Goal: Task Accomplishment & Management: Manage account settings

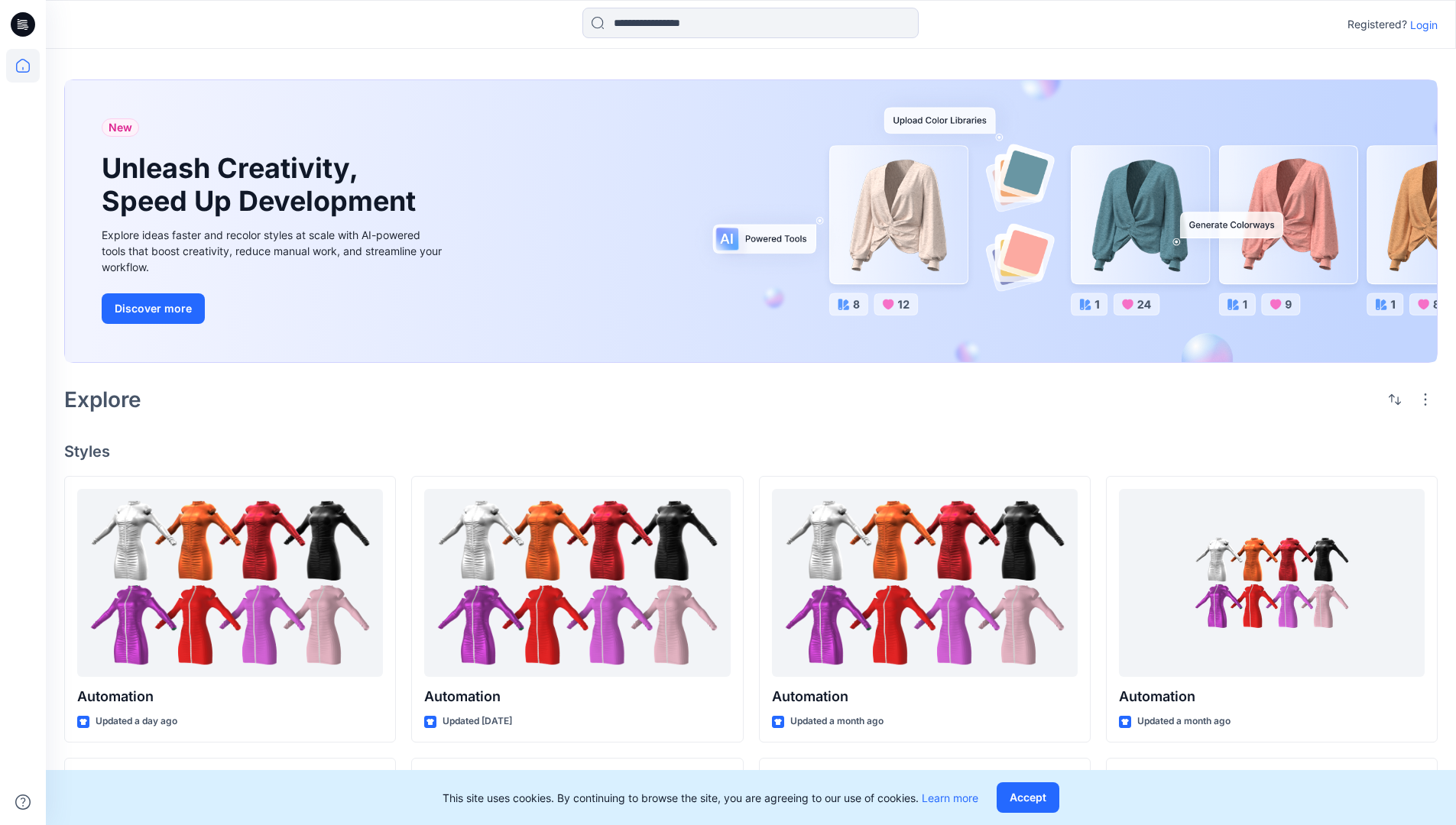
click at [1420, 25] on p "Login" at bounding box center [1424, 25] width 27 height 16
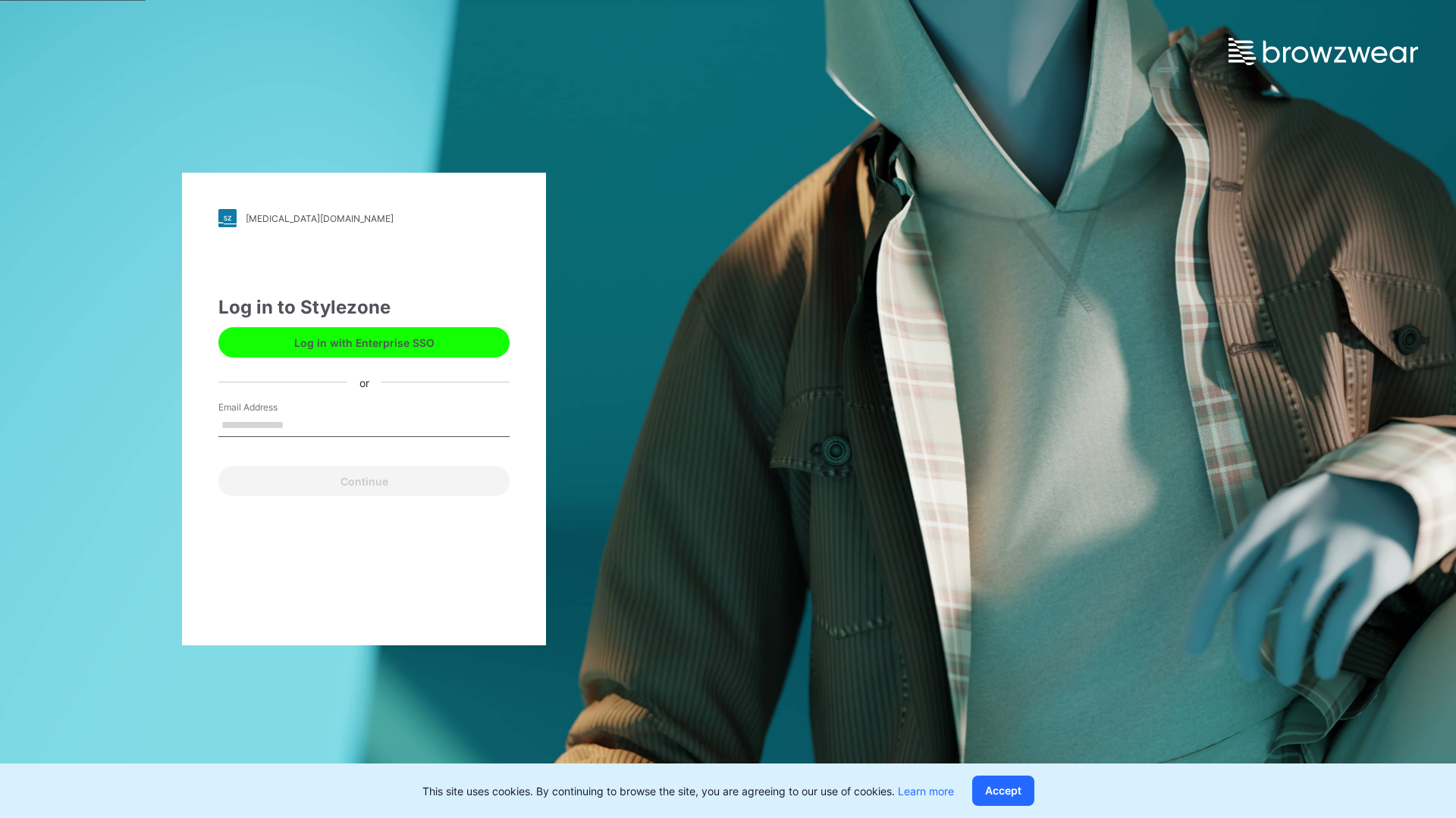
click at [299, 424] on input "Email Address" at bounding box center [364, 426] width 291 height 23
type input "**********"
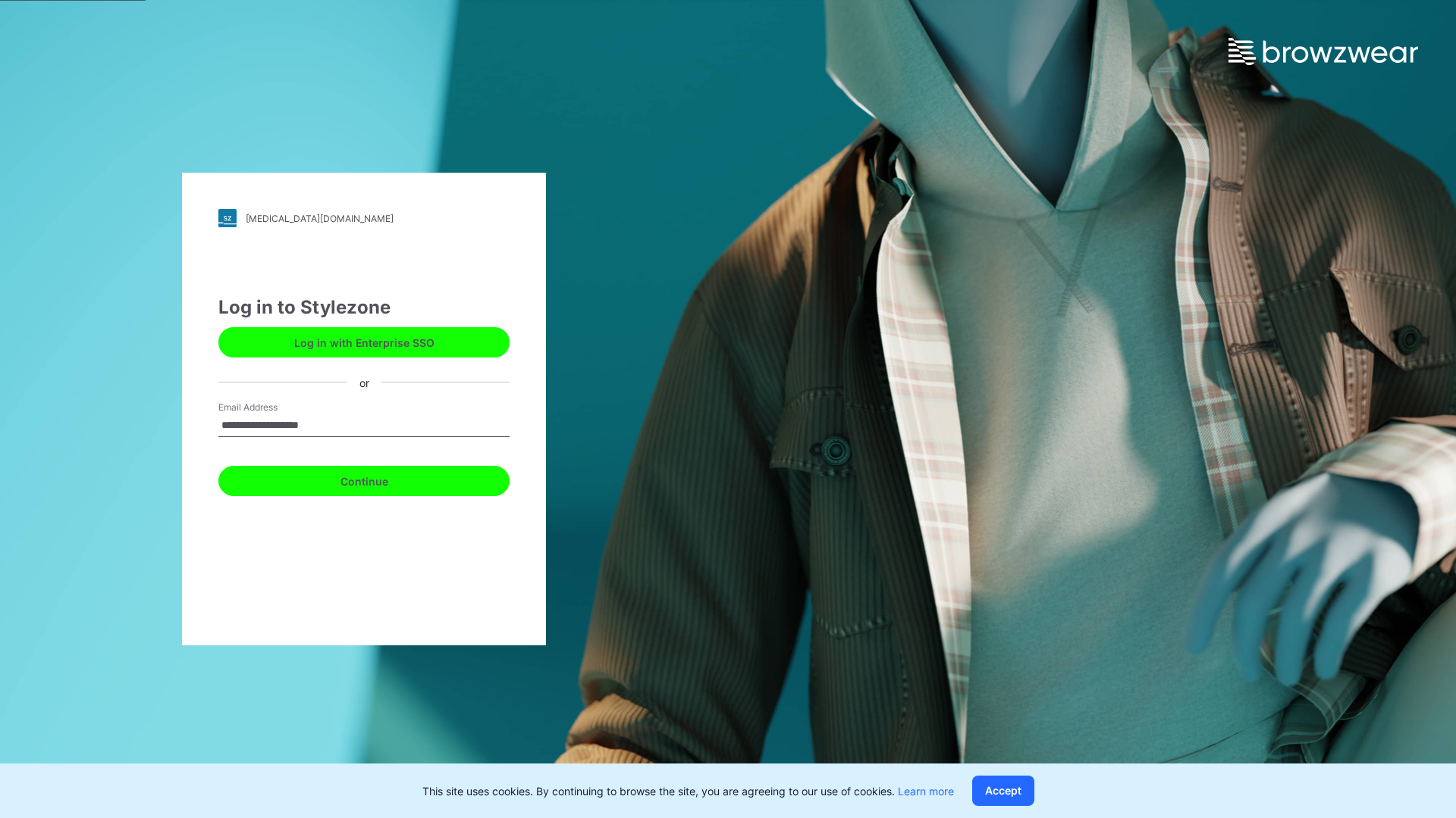
click at [381, 479] on button "Continue" at bounding box center [364, 482] width 291 height 31
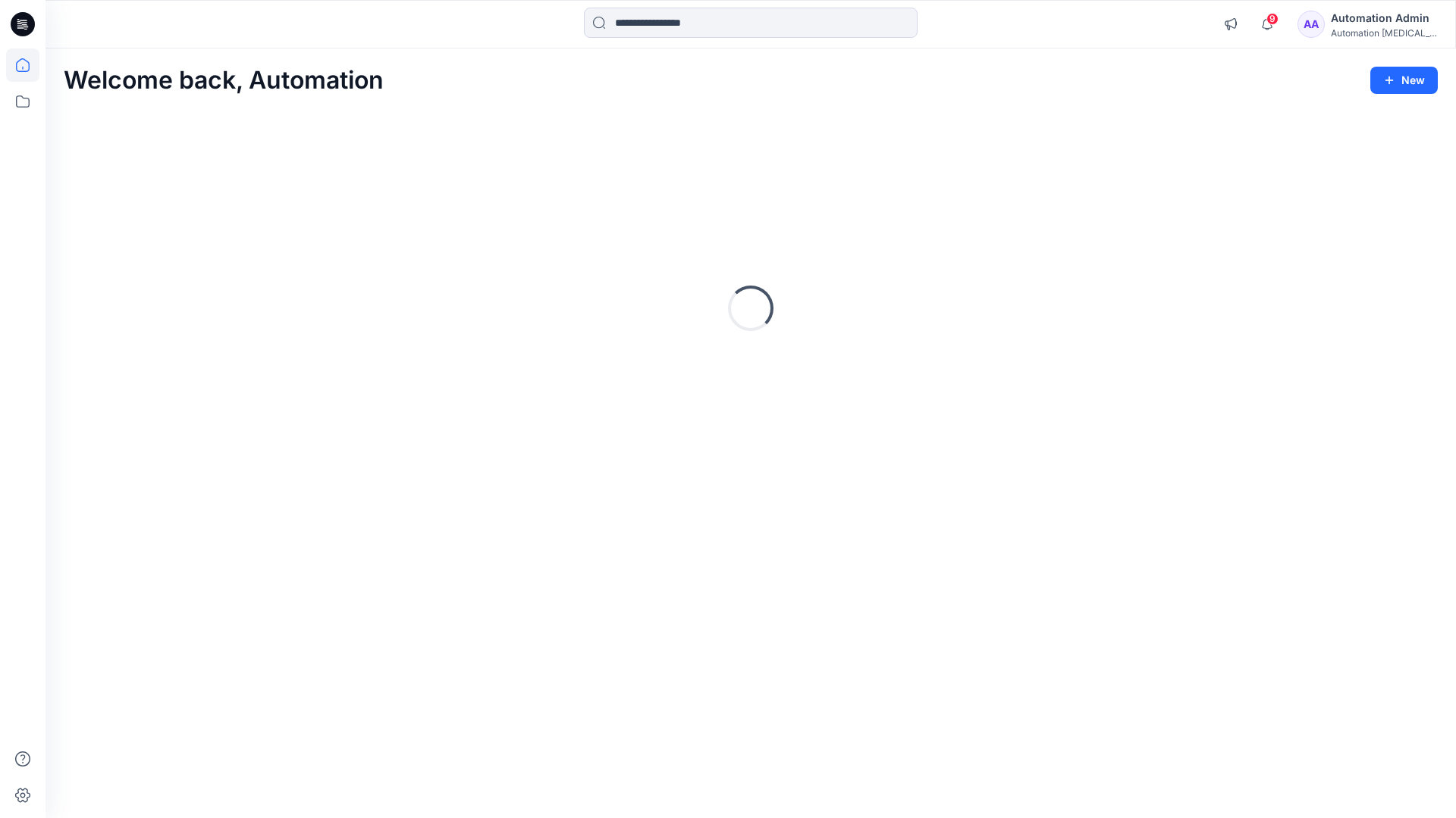
click at [29, 65] on icon at bounding box center [23, 65] width 14 height 14
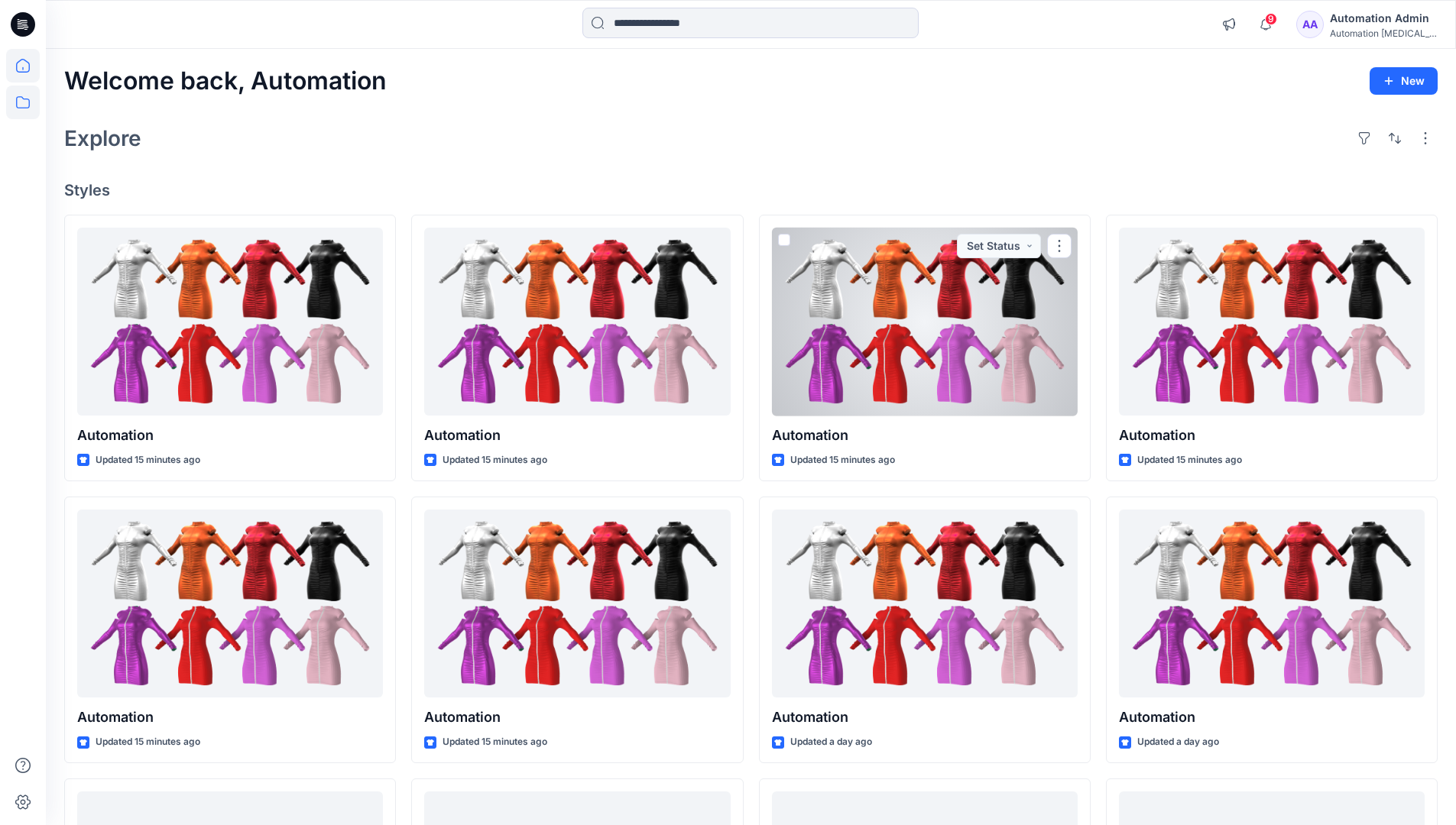
click at [21, 108] on icon at bounding box center [23, 102] width 14 height 12
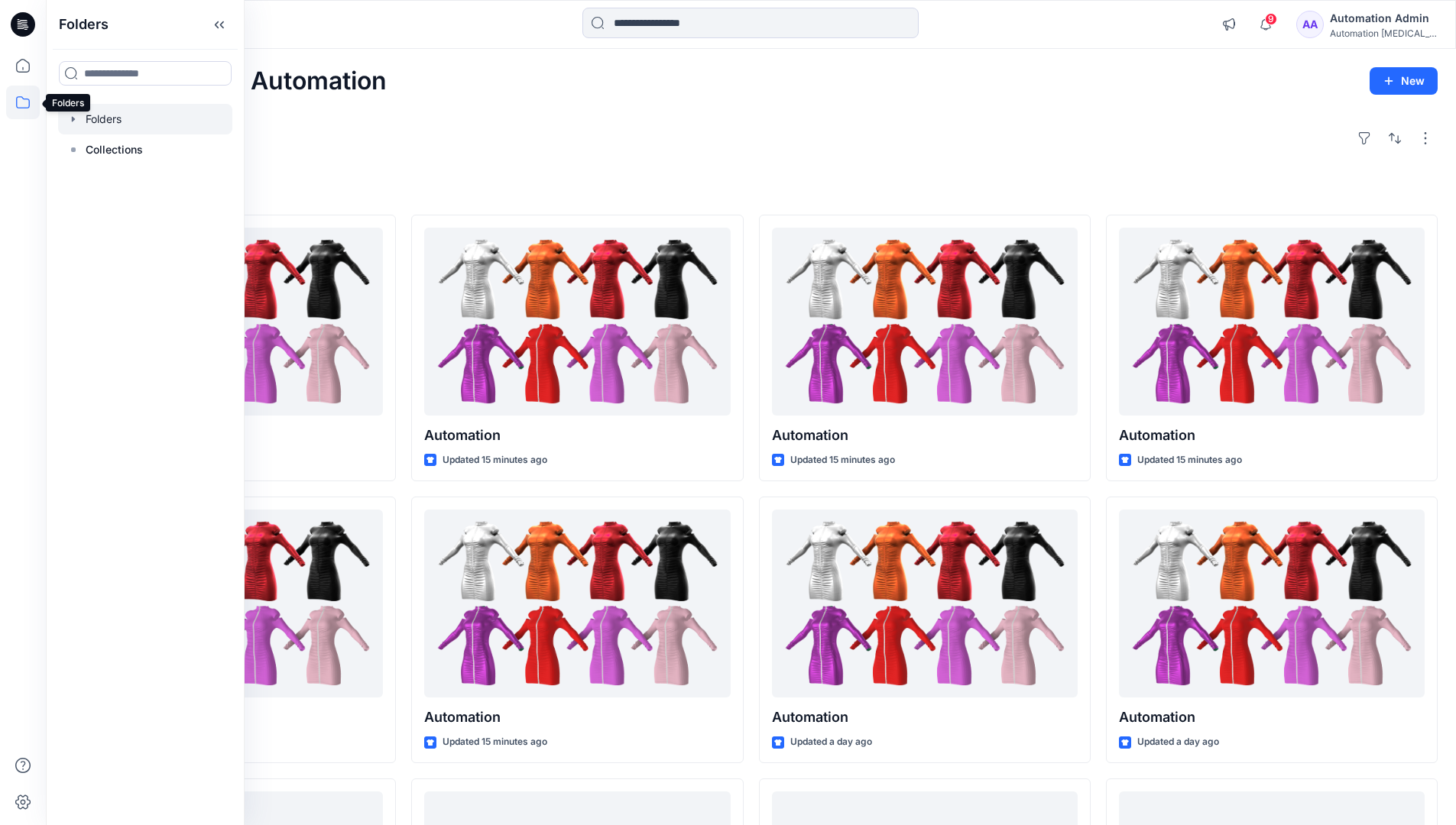
click at [98, 123] on div at bounding box center [145, 119] width 174 height 31
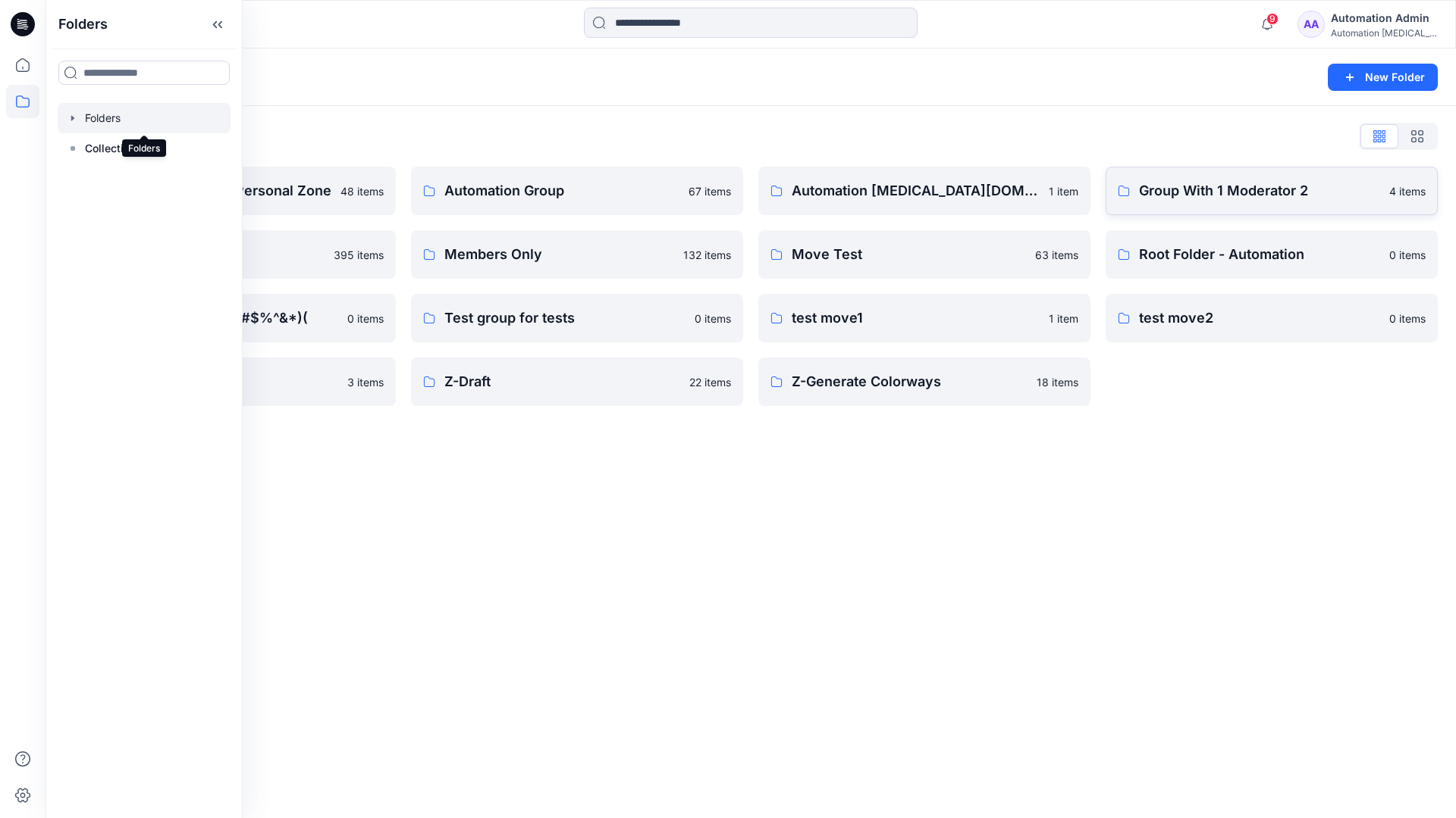
click at [1197, 200] on p "Group With 1 Moderator 2" at bounding box center [1259, 191] width 241 height 21
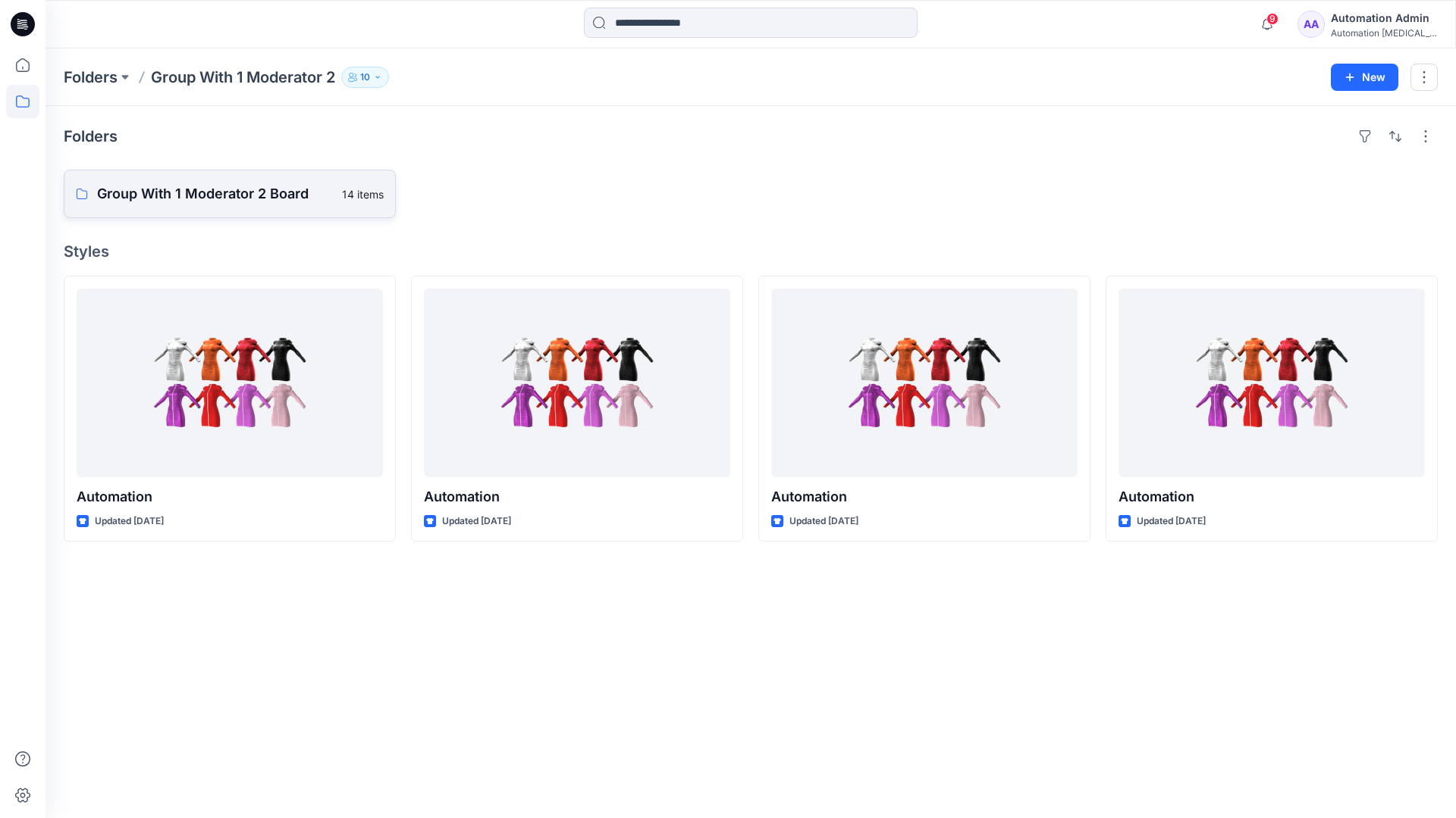
click at [269, 200] on p "Group With 1 Moderator 2 Board" at bounding box center [214, 193] width 236 height 21
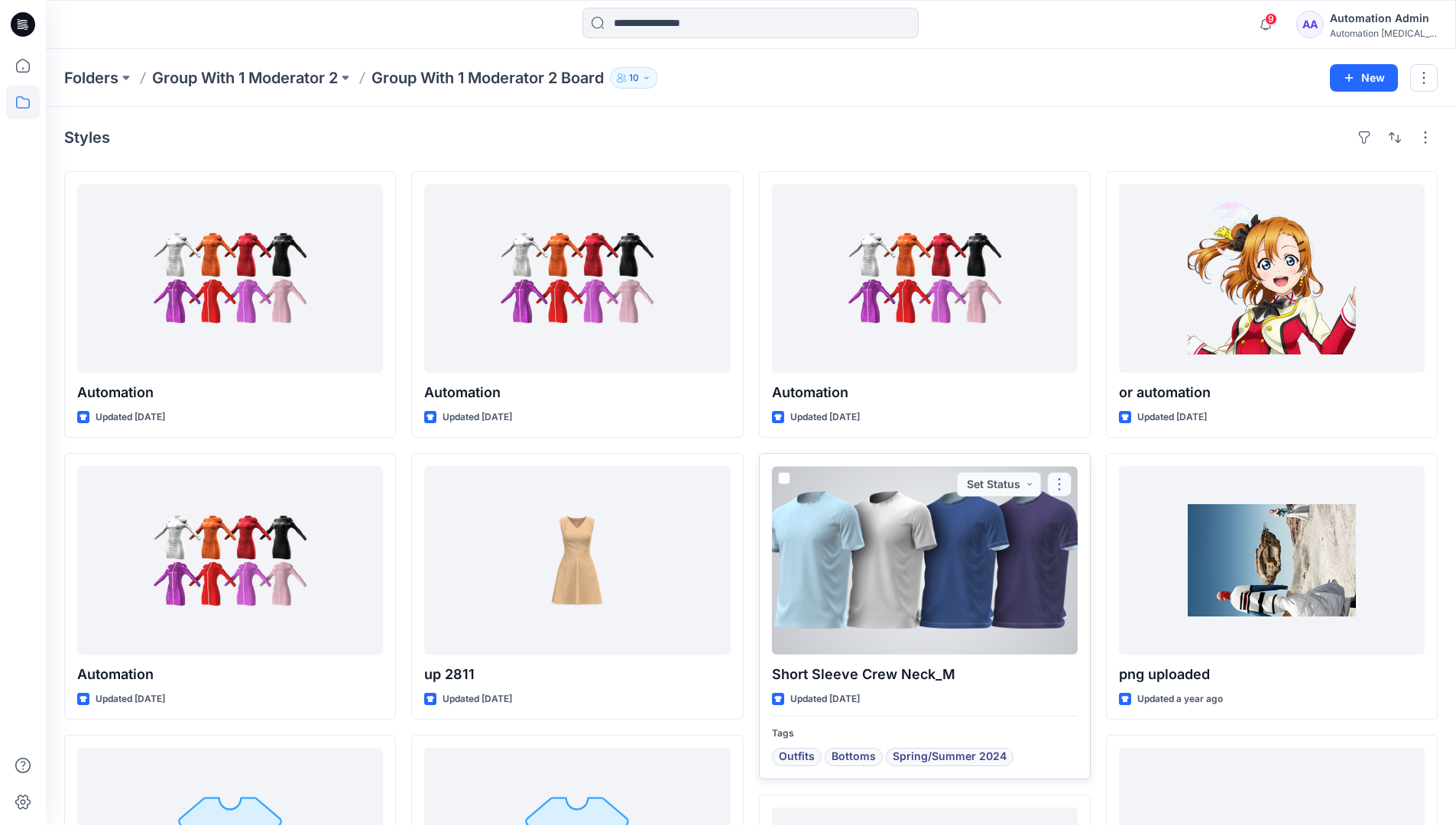
click at [1057, 485] on button "button" at bounding box center [1058, 484] width 25 height 25
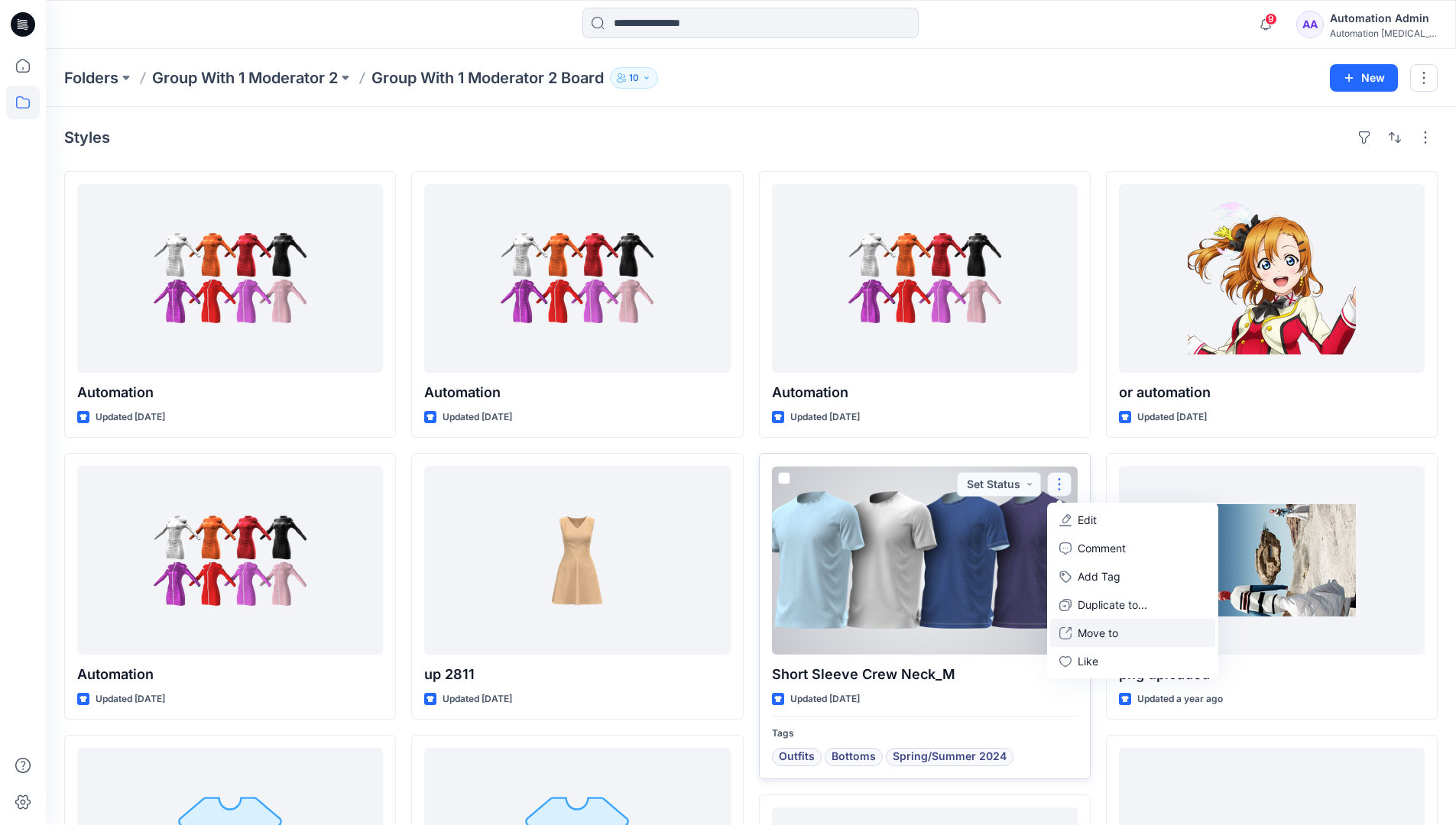
click at [1099, 632] on p "Move to" at bounding box center [1098, 634] width 40 height 16
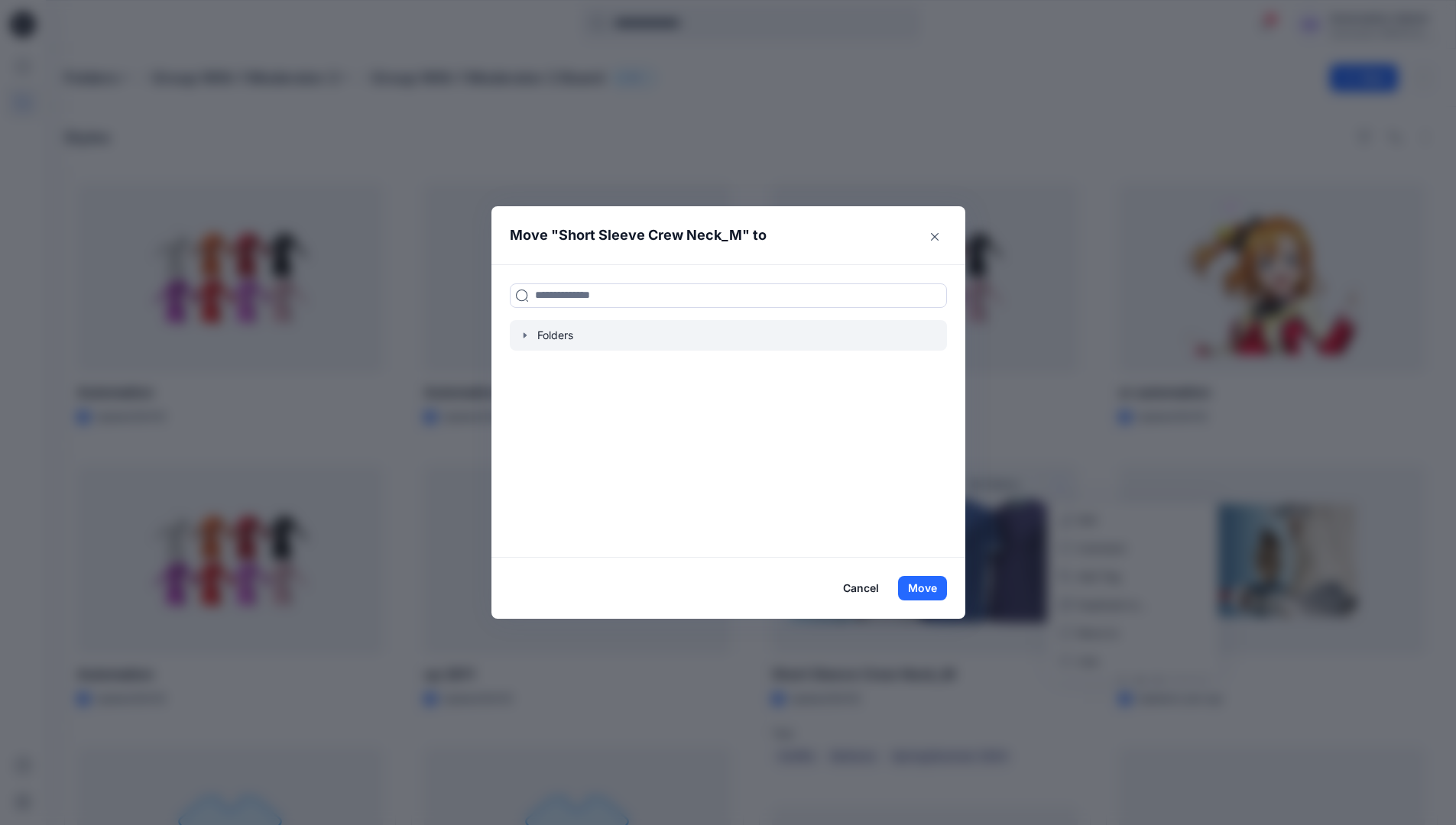
click at [532, 338] on icon "button" at bounding box center [524, 335] width 12 height 12
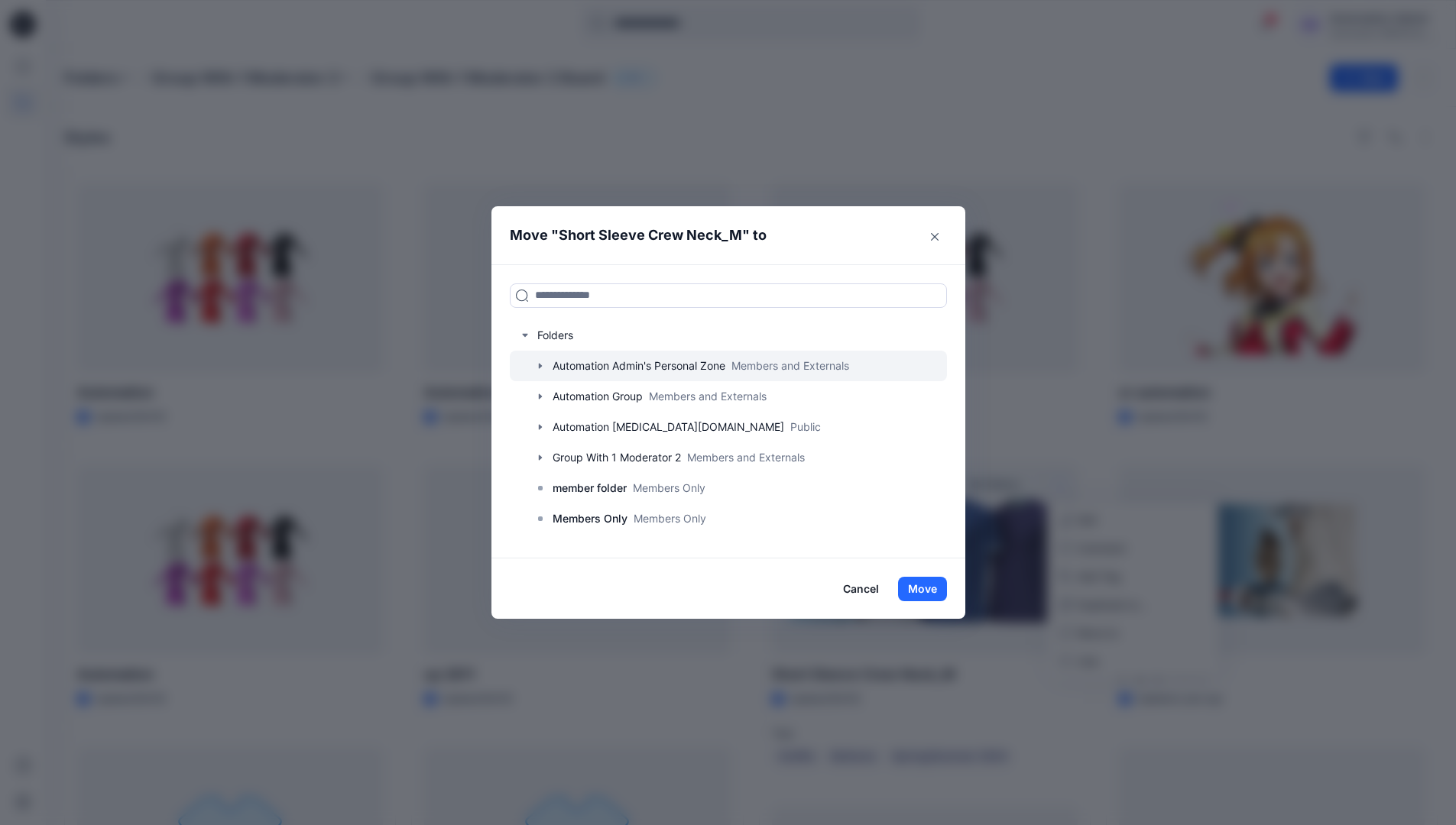
click at [542, 367] on icon "button" at bounding box center [539, 366] width 3 height 5
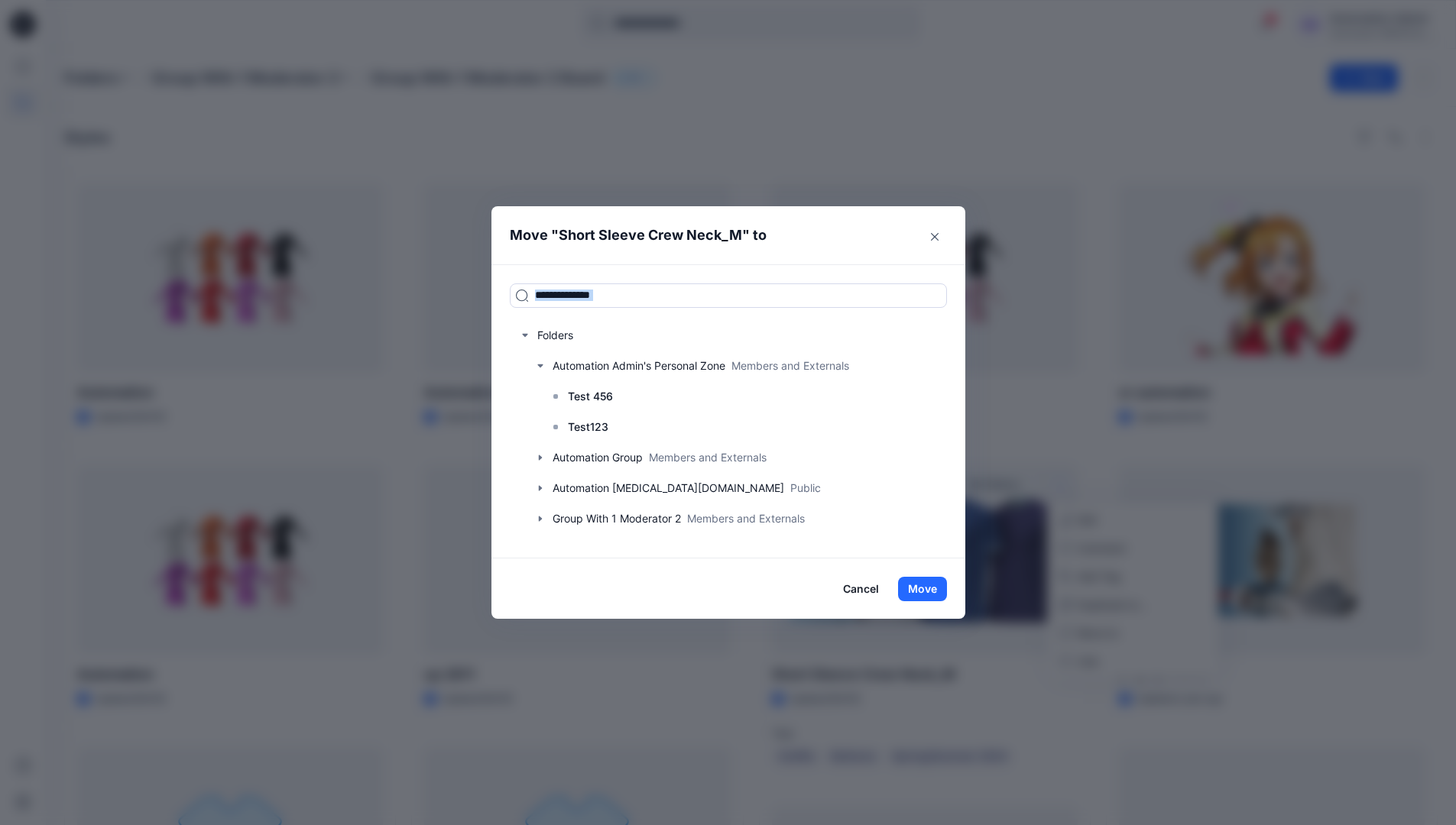
drag, startPoint x: 544, startPoint y: 367, endPoint x: 645, endPoint y: 265, distance: 143.5
click at [645, 265] on div "Folders Automation Admin's Personal Zone Members and Externals Test 456 Test123…" at bounding box center [728, 411] width 474 height 294
click at [633, 300] on input at bounding box center [728, 295] width 438 height 25
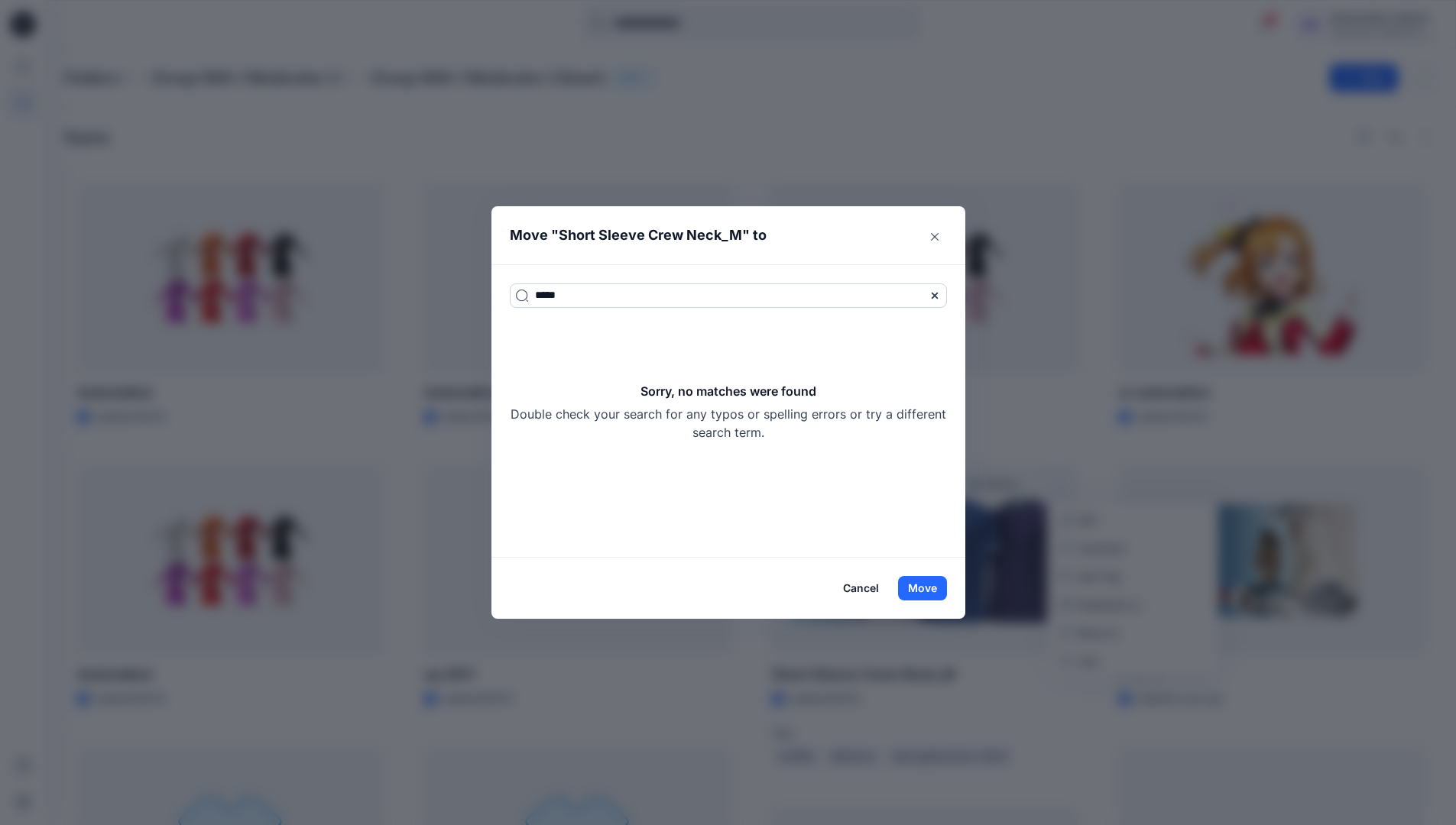
type input "*****"
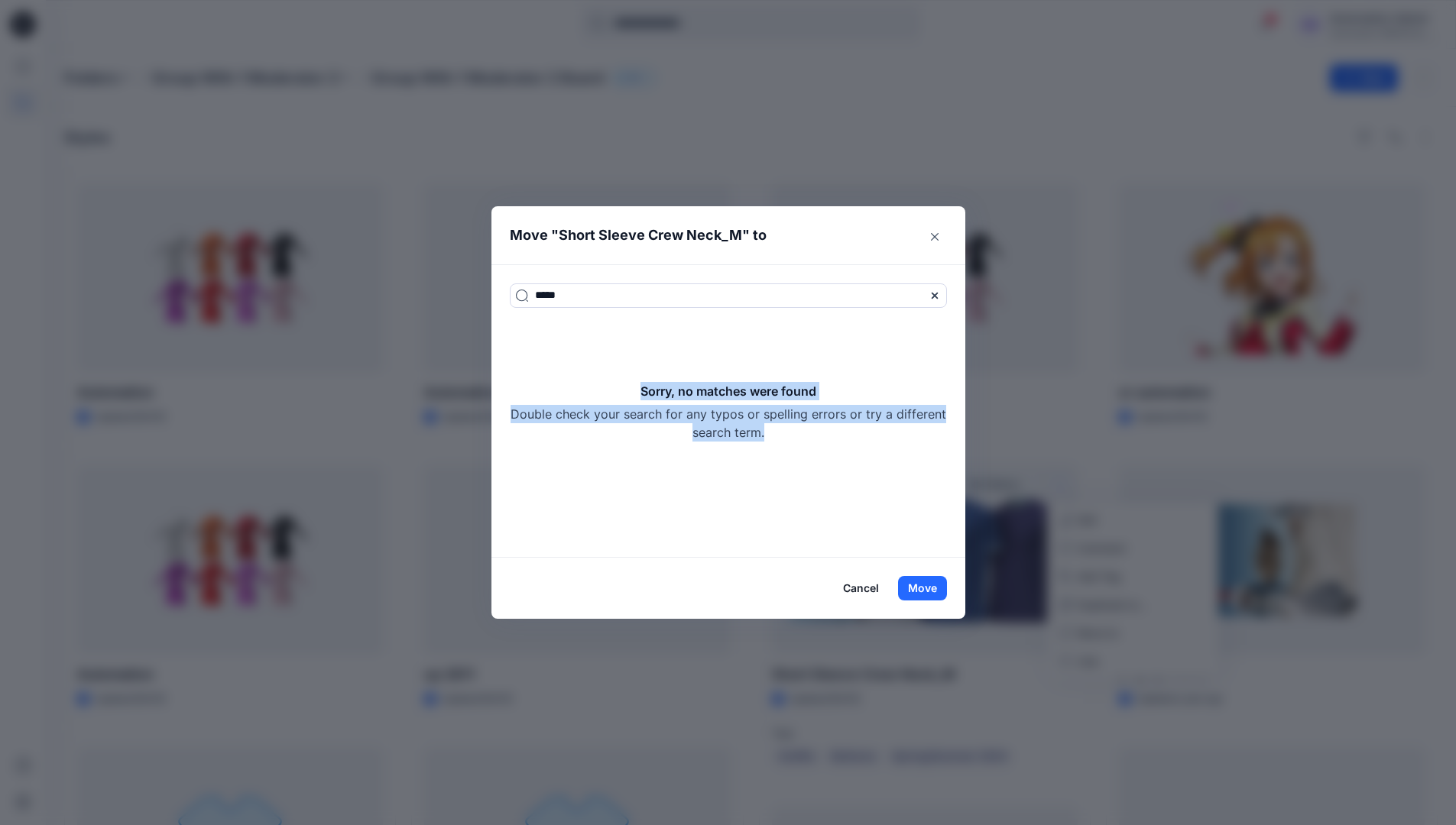
drag, startPoint x: 633, startPoint y: 300, endPoint x: 843, endPoint y: 433, distance: 248.6
click at [843, 433] on div "Sorry, no matches were found Double check your search for any typos or spelling…" at bounding box center [728, 411] width 438 height 59
click at [938, 296] on icon at bounding box center [935, 295] width 12 height 12
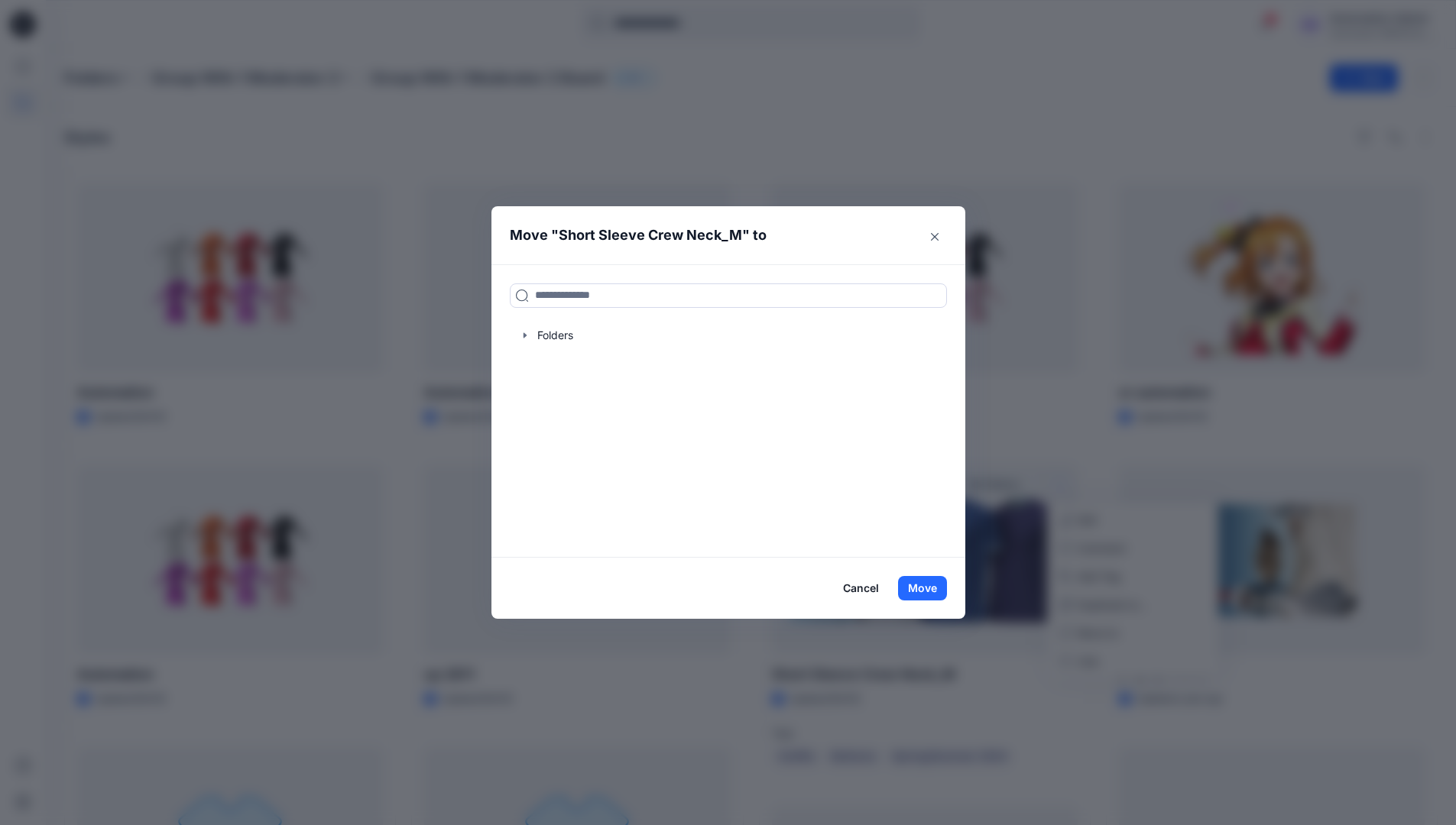
click at [532, 337] on icon "button" at bounding box center [524, 335] width 12 height 12
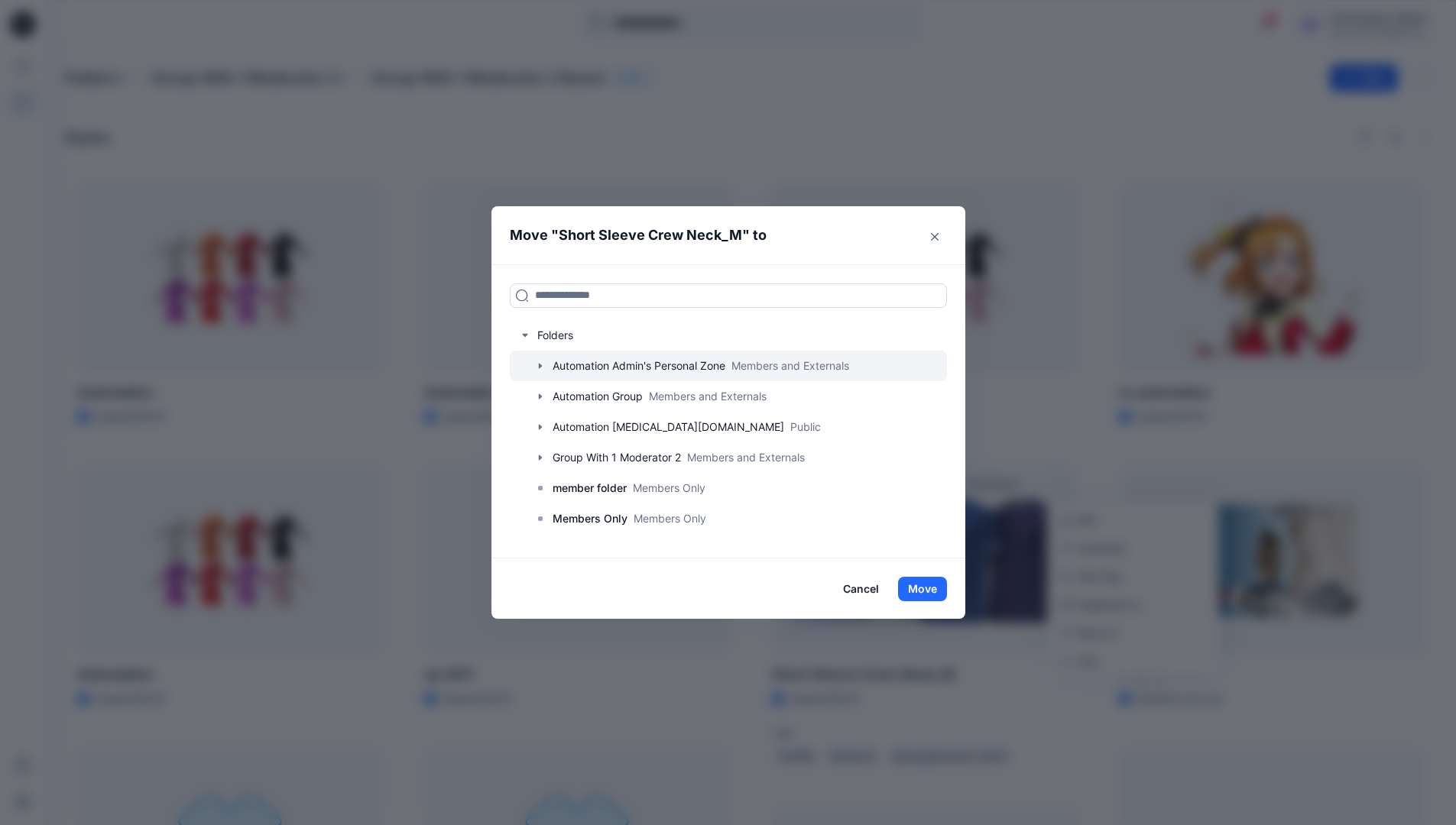
click at [542, 366] on icon "button" at bounding box center [539, 366] width 3 height 5
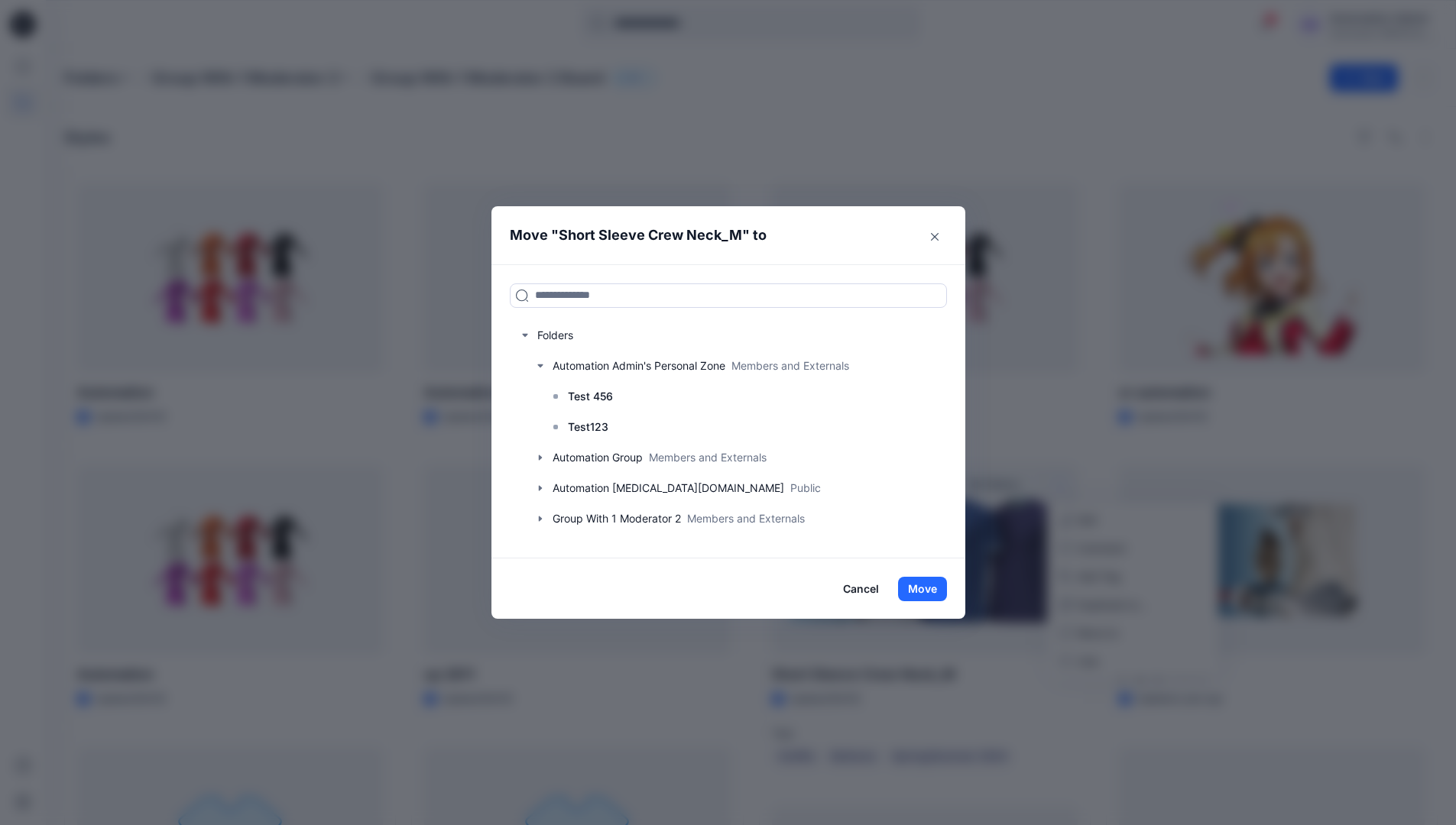
click at [874, 592] on button "Cancel" at bounding box center [861, 589] width 56 height 25
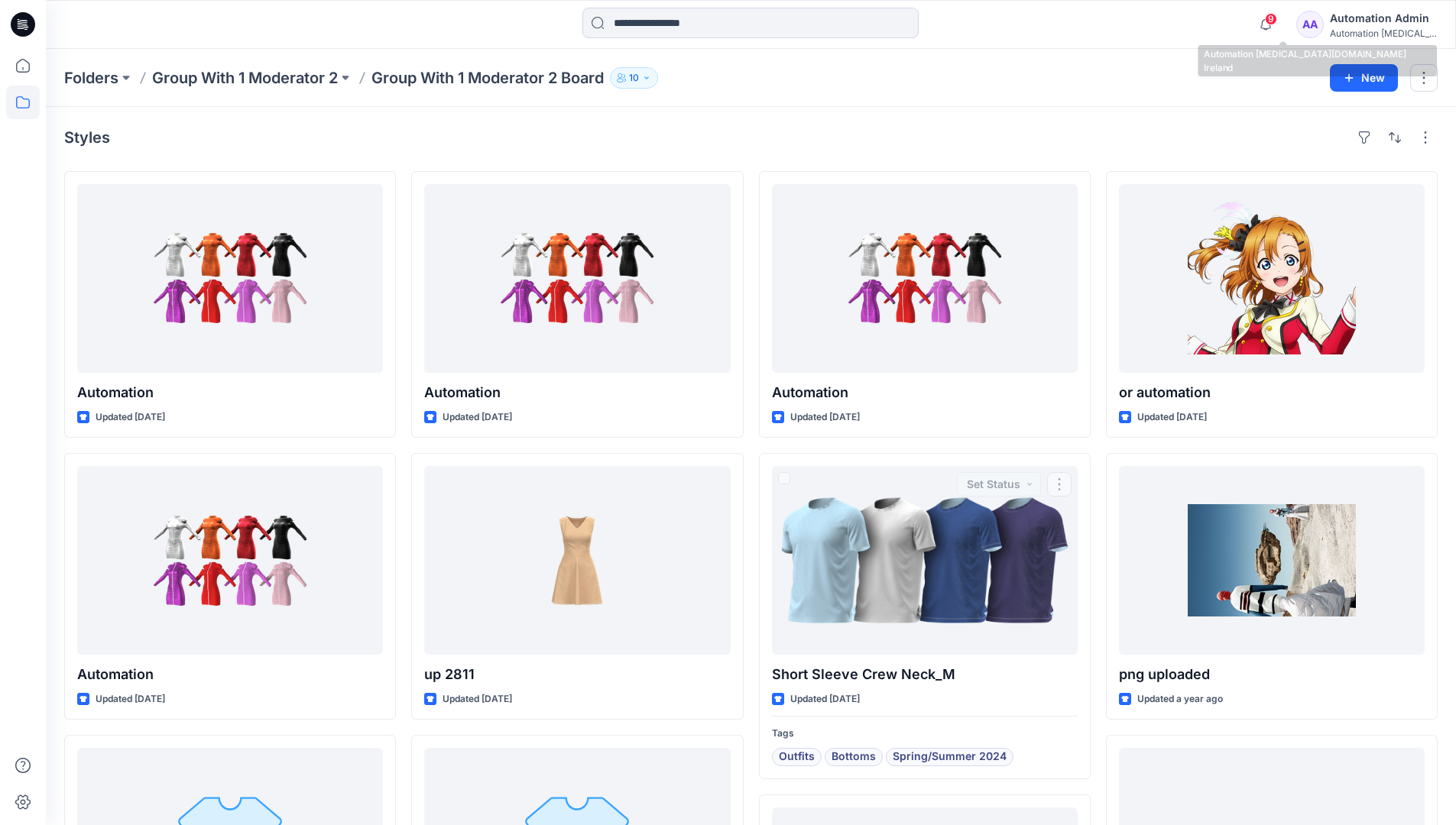
click at [1370, 28] on div "Automation [MEDICAL_DATA]..." at bounding box center [1383, 33] width 107 height 12
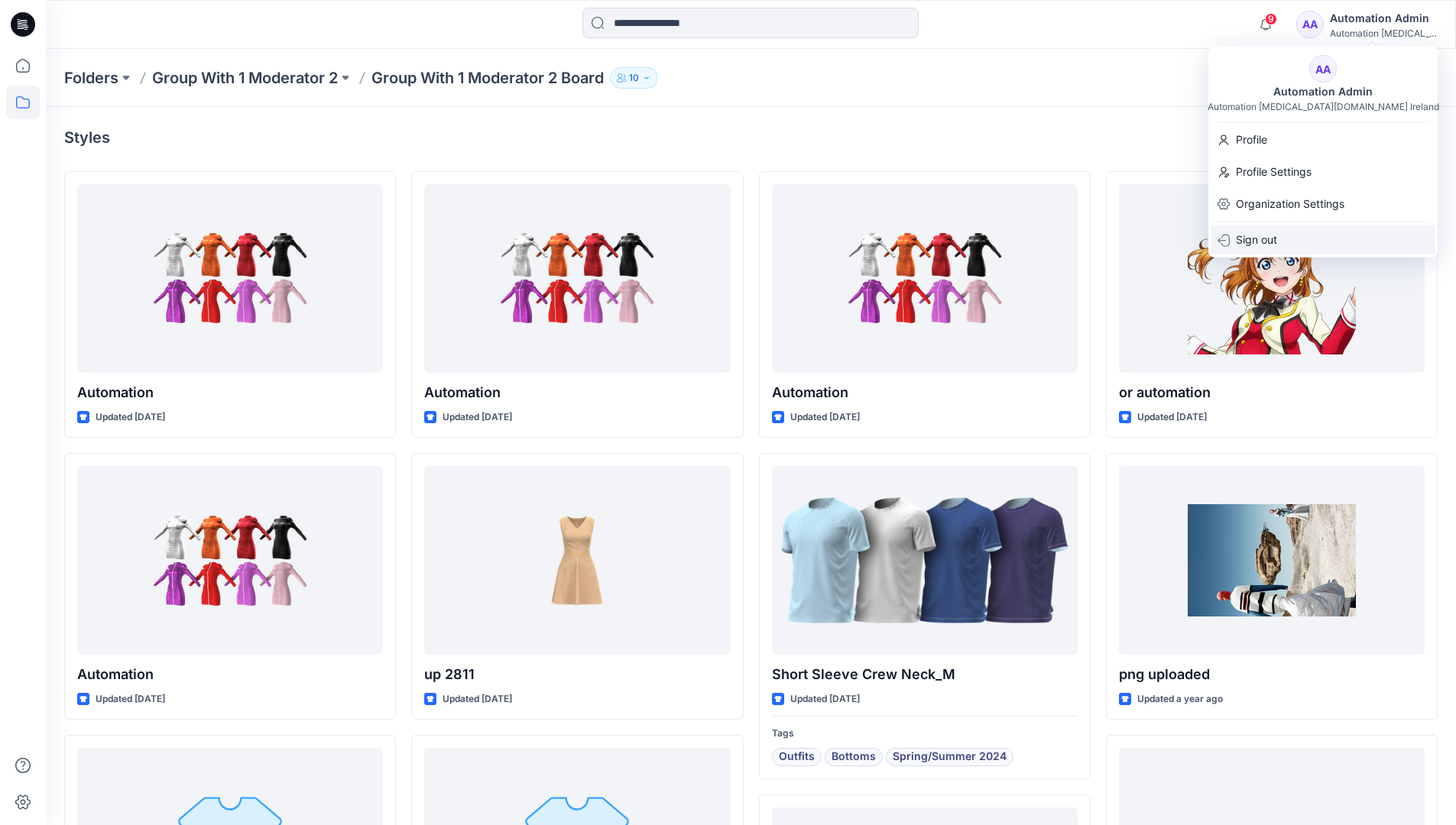
click at [1244, 243] on p "Sign out" at bounding box center [1256, 240] width 41 height 29
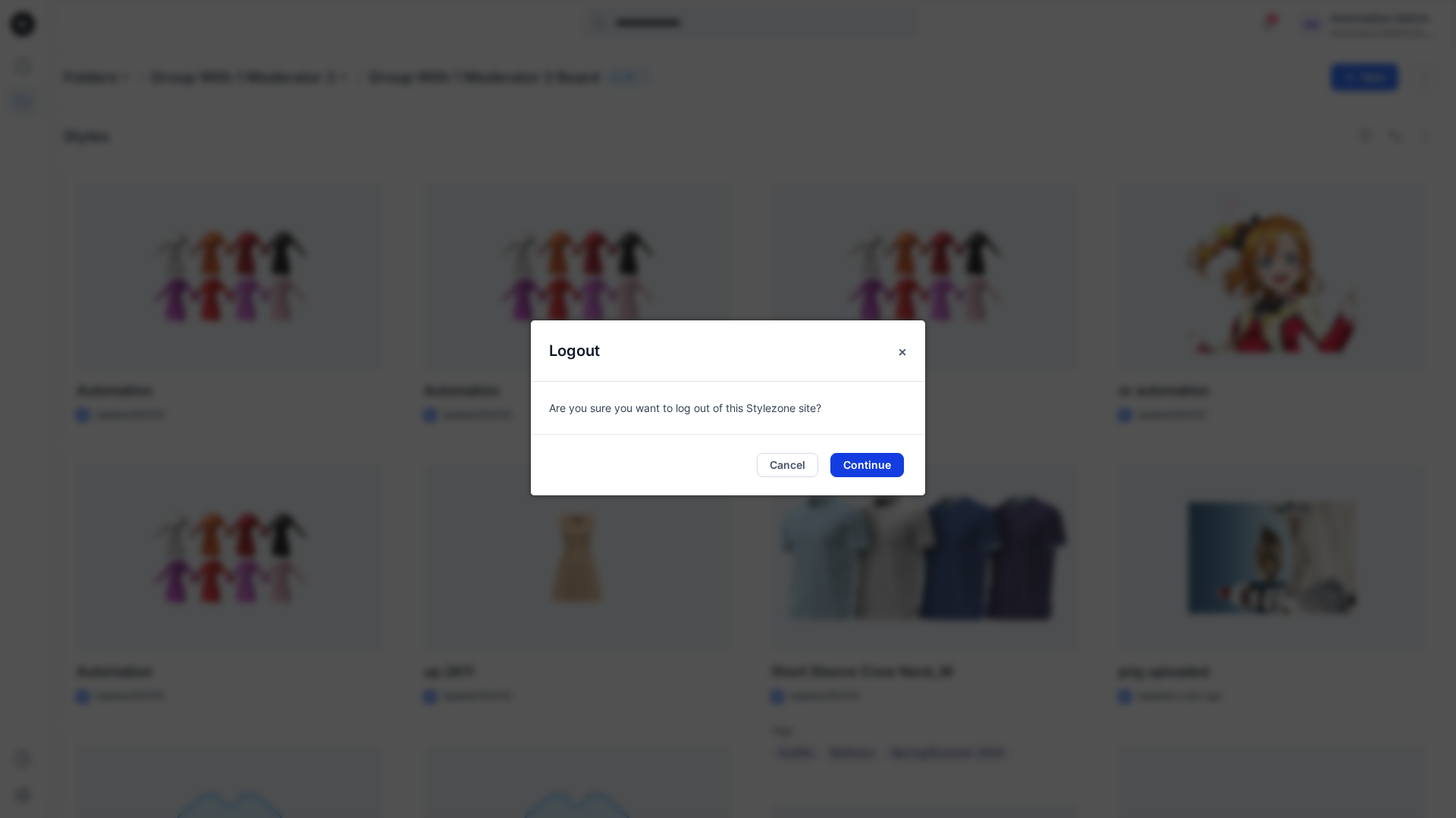
click at [875, 468] on button "Continue" at bounding box center [866, 465] width 73 height 24
